Goal: Task Accomplishment & Management: Use online tool/utility

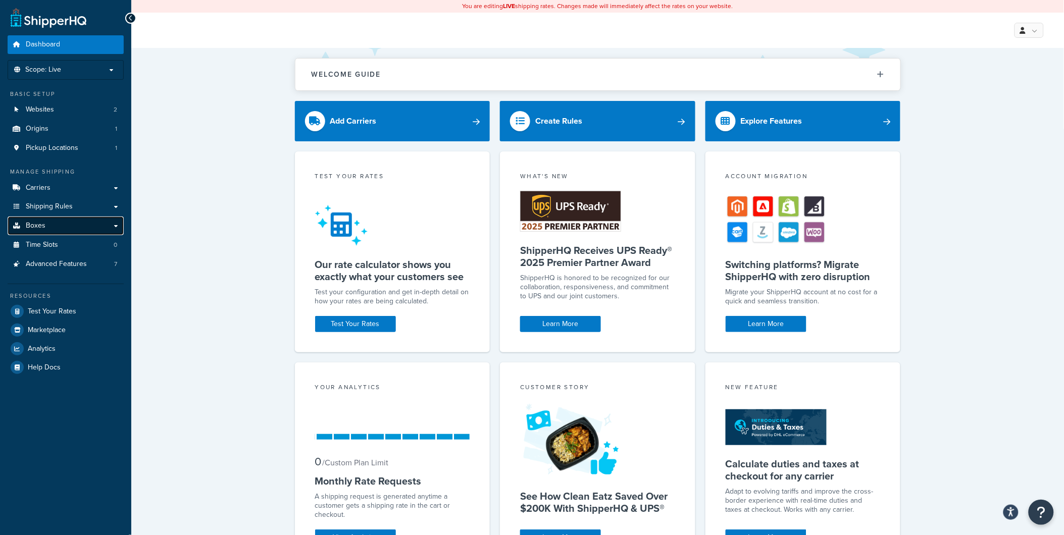
click at [46, 224] on link "Boxes" at bounding box center [66, 226] width 116 height 19
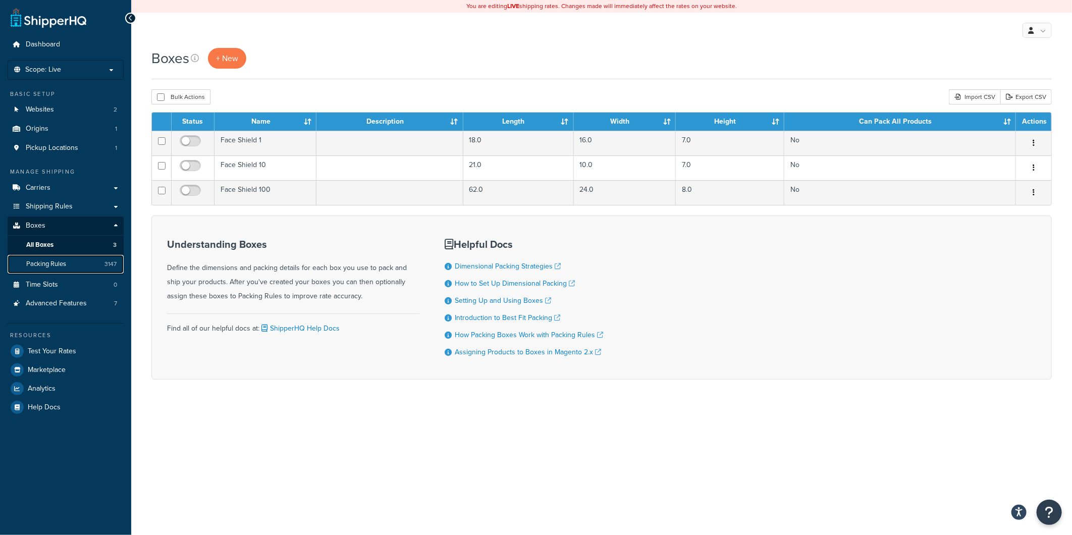
click at [44, 263] on span "Packing Rules" at bounding box center [46, 264] width 40 height 9
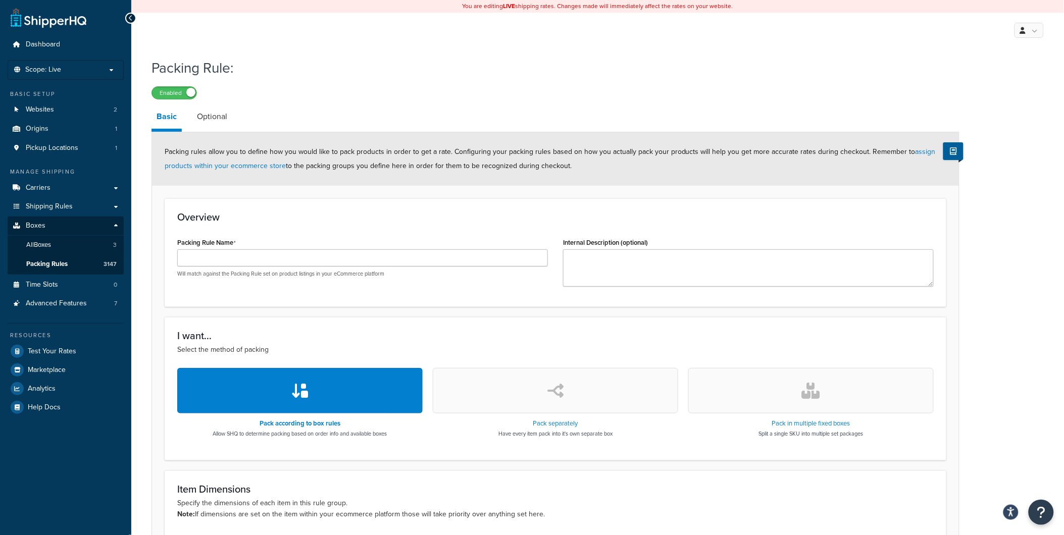
click at [236, 248] on div "Packing Rule Name Will match against the Packing Rule set on product listings i…" at bounding box center [362, 256] width 371 height 42
click at [31, 219] on link "Boxes" at bounding box center [66, 226] width 116 height 19
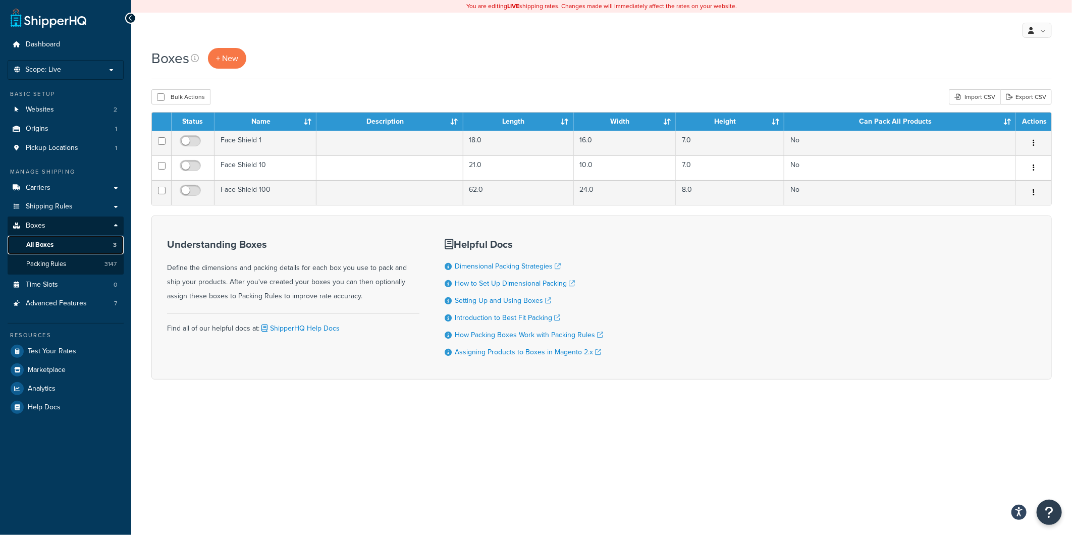
click at [43, 245] on span "All Boxes" at bounding box center [39, 245] width 27 height 9
click at [82, 265] on link "Packing Rules 3147" at bounding box center [66, 264] width 116 height 19
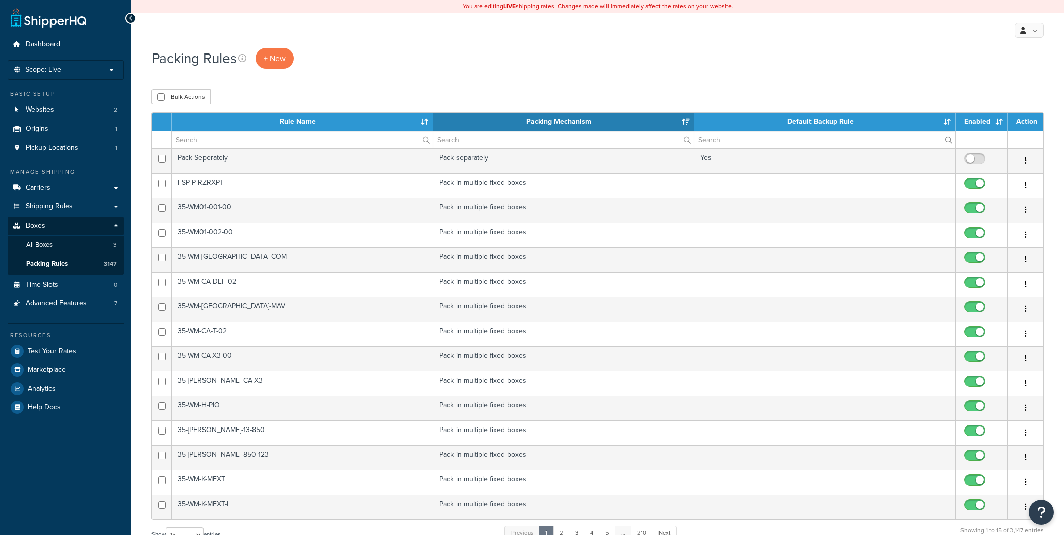
select select "15"
click at [407, 140] on input "text" at bounding box center [302, 139] width 261 height 17
paste input "TSK-P-RZRXP-007"
type input "TSK-P-RZRXP-007"
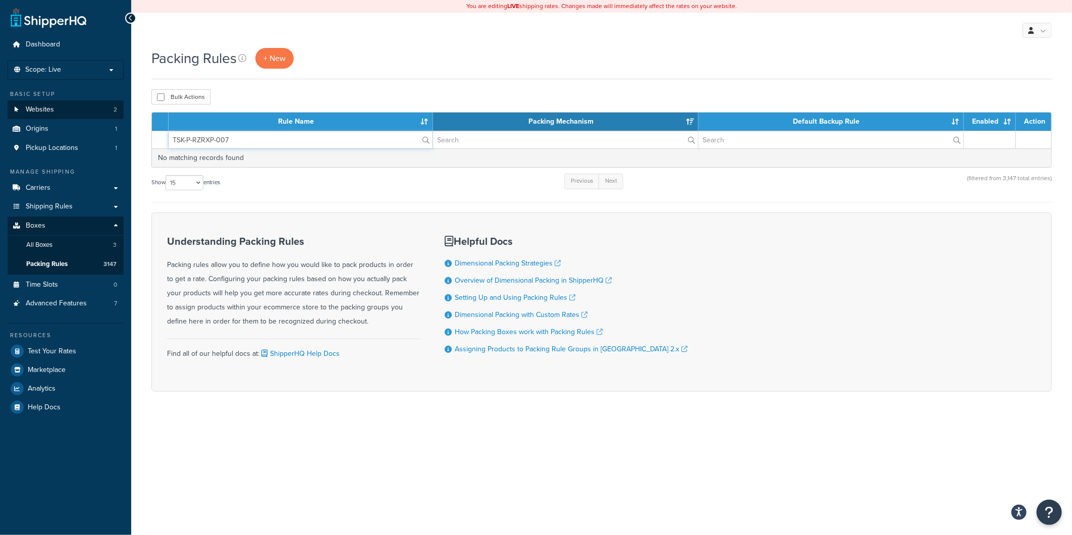
drag, startPoint x: 399, startPoint y: 133, endPoint x: 111, endPoint y: 112, distance: 289.1
click at [111, 112] on div "Dashboard Scope: Live Development Integration Test Basic Setup Websites 2 Origi…" at bounding box center [536, 267] width 1072 height 535
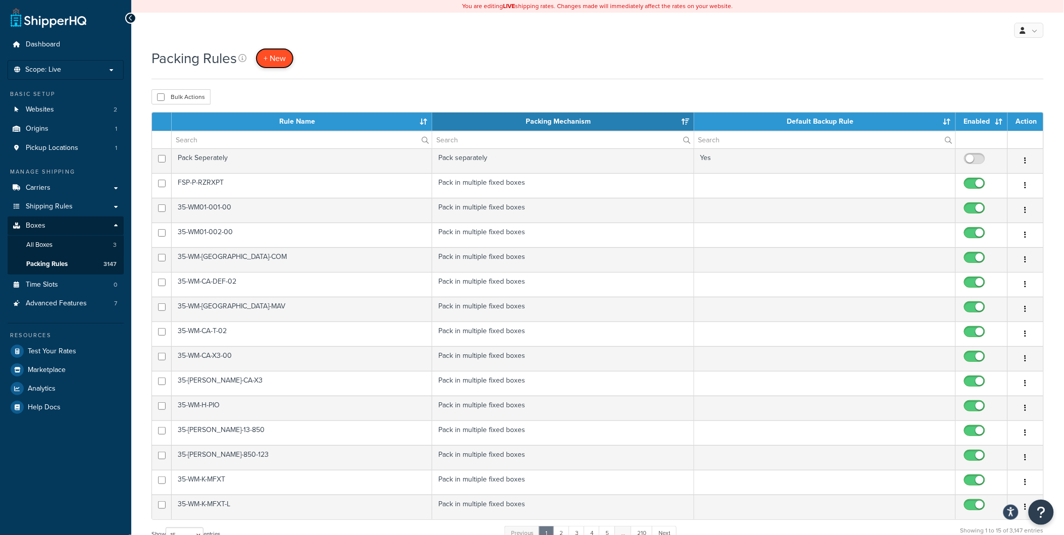
click at [264, 58] on link "+ New" at bounding box center [274, 58] width 38 height 21
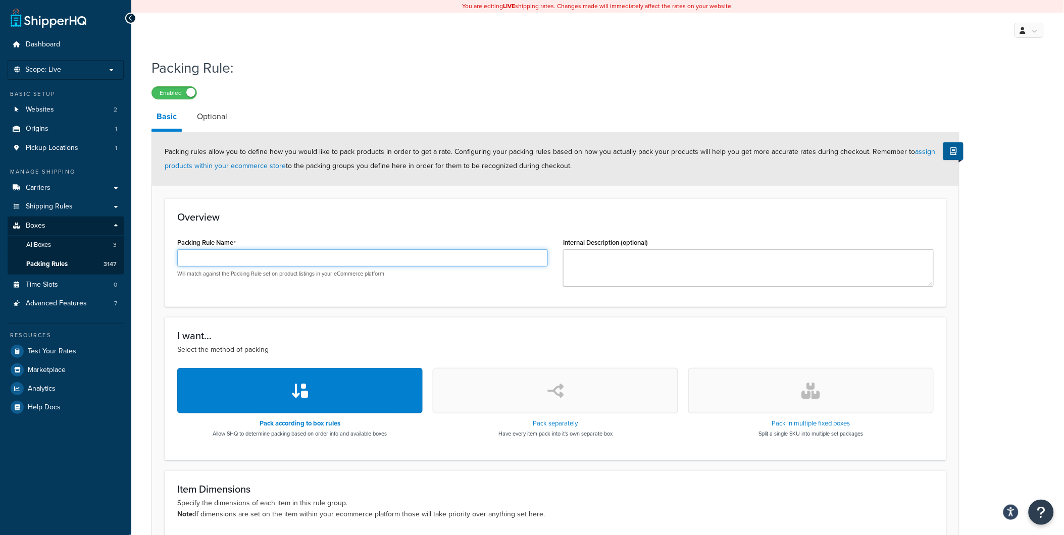
click at [223, 260] on input "Packing Rule Name" at bounding box center [362, 257] width 371 height 17
paste input "TSK-P-RZRXP-007-K6"
type input "TSK-P-RZRXP-007-K6"
click at [827, 374] on button "button" at bounding box center [810, 390] width 245 height 45
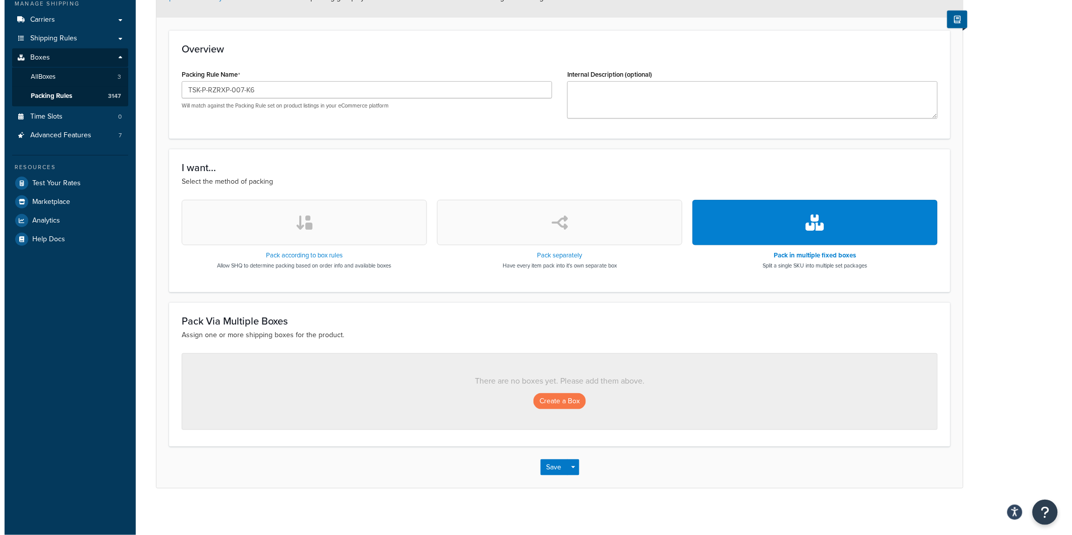
scroll to position [172, 0]
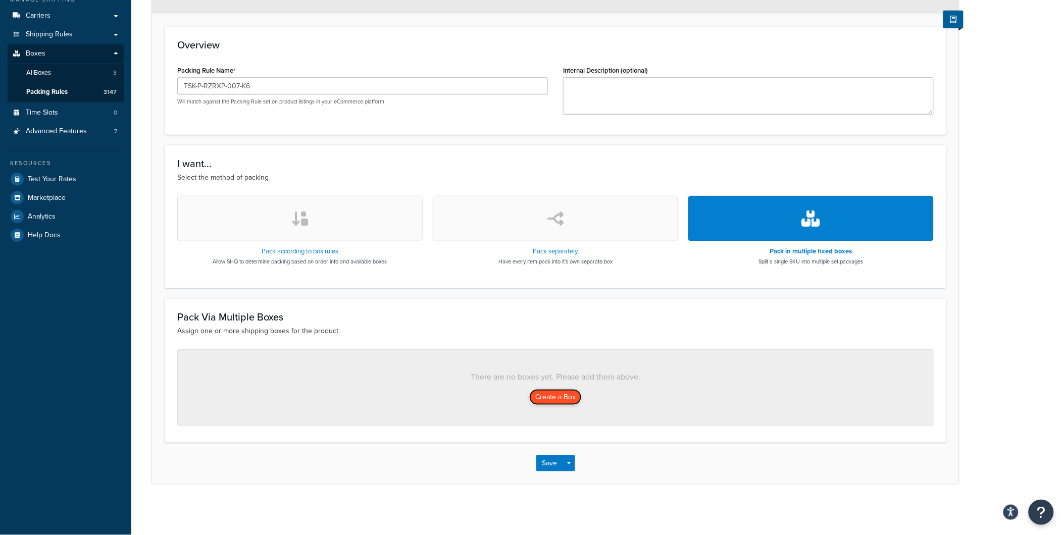
click at [557, 395] on button "Create a Box" at bounding box center [555, 397] width 53 height 16
